Goal: Information Seeking & Learning: Learn about a topic

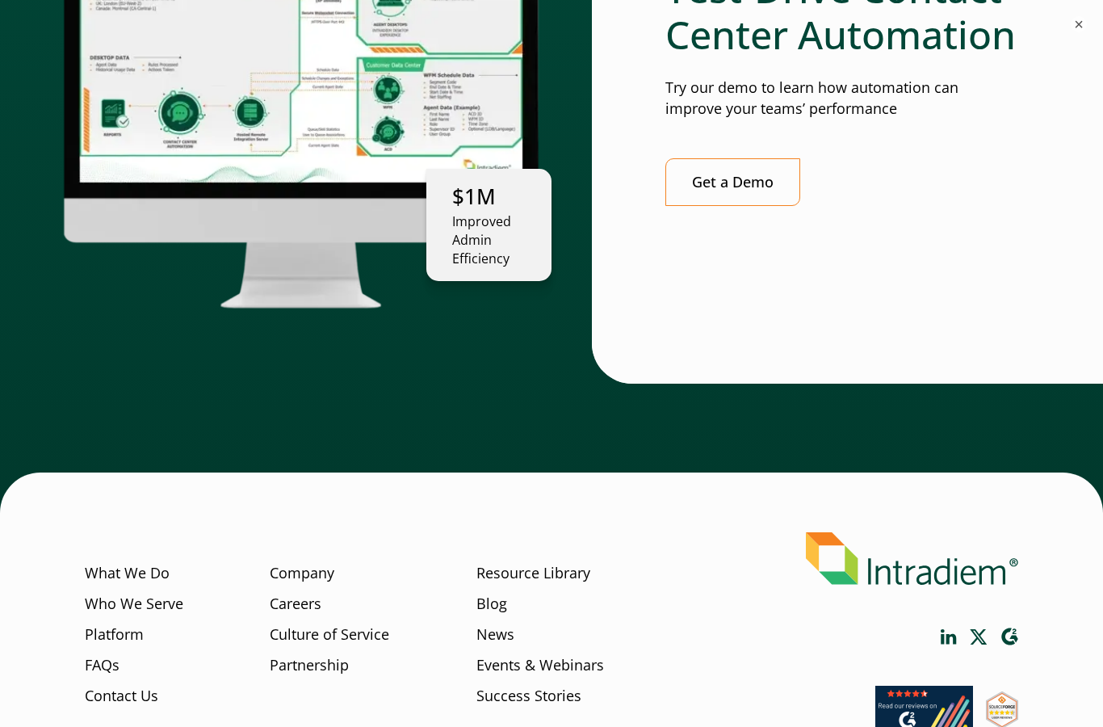
scroll to position [4463, 0]
